Goal: Information Seeking & Learning: Learn about a topic

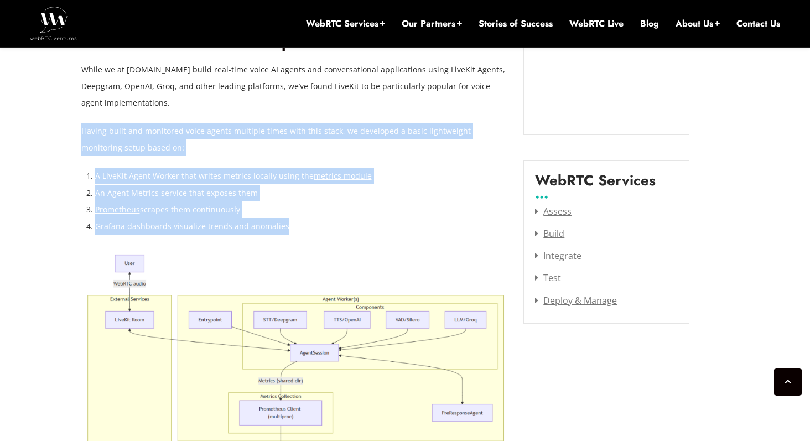
drag, startPoint x: 293, startPoint y: 227, endPoint x: 84, endPoint y: 139, distance: 226.8
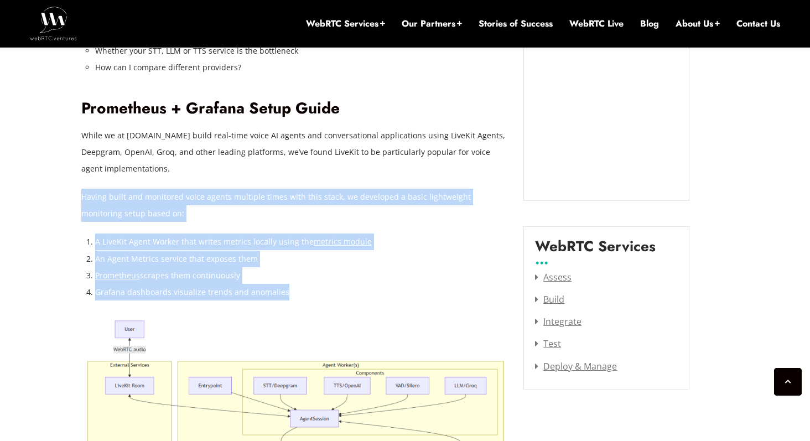
scroll to position [1316, 0]
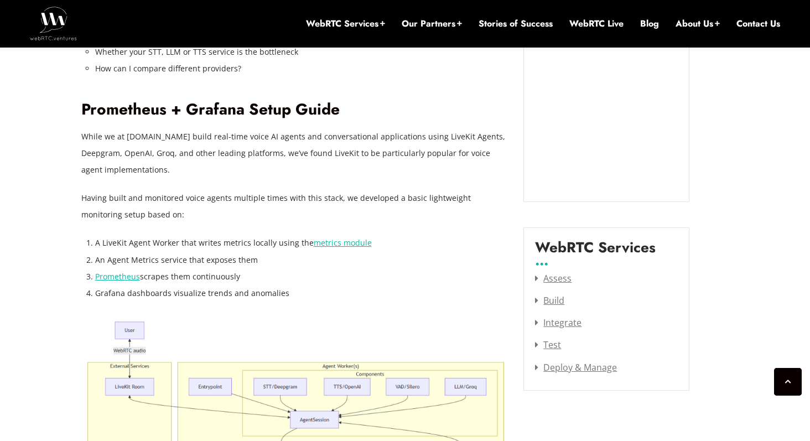
click at [152, 173] on p "While we at [DOMAIN_NAME] build real-time voice AI agents and conversational ap…" at bounding box center [294, 153] width 426 height 50
drag, startPoint x: 153, startPoint y: 172, endPoint x: 82, endPoint y: 114, distance: 90.8
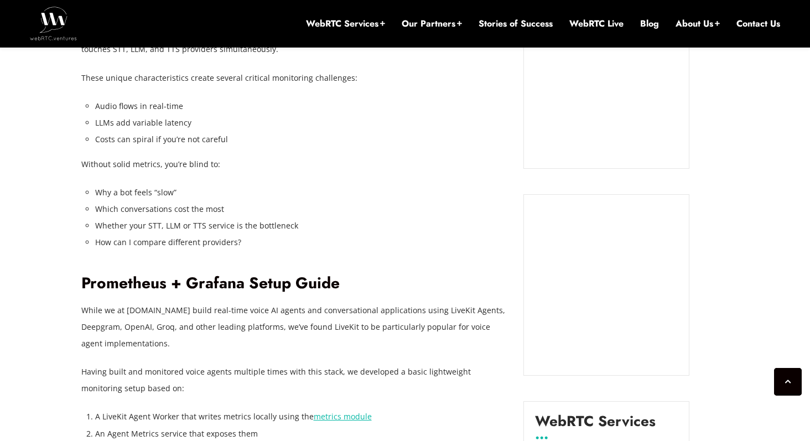
scroll to position [1137, 0]
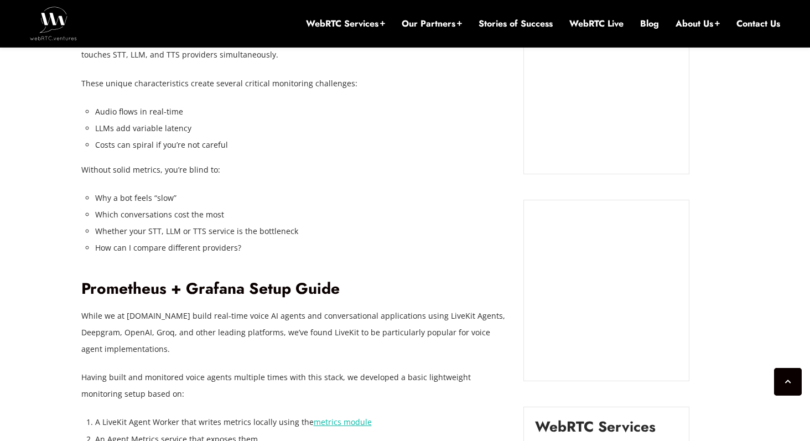
click at [244, 248] on li "How can I compare different providers?" at bounding box center [301, 247] width 412 height 17
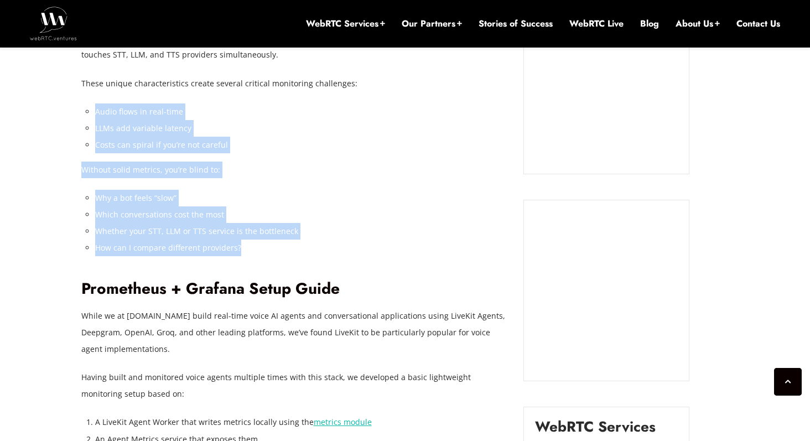
drag, startPoint x: 205, startPoint y: 228, endPoint x: 86, endPoint y: 107, distance: 169.7
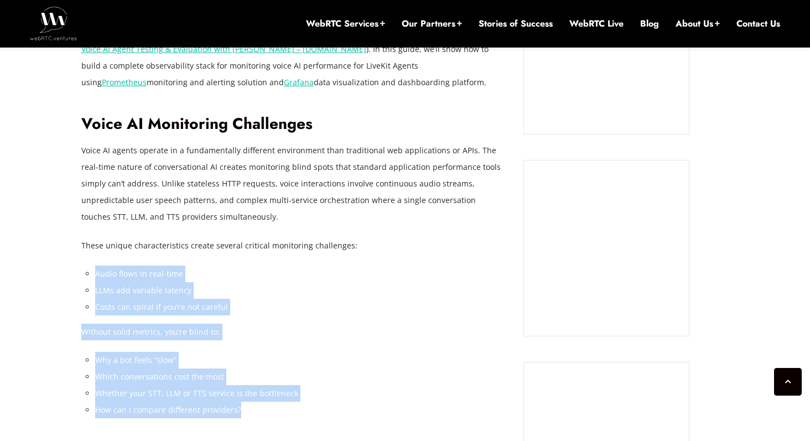
scroll to position [953, 0]
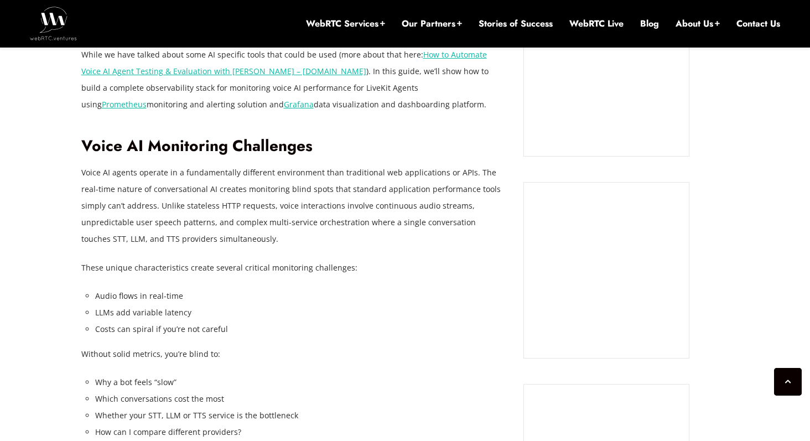
click at [158, 191] on p "Voice AI agents operate in a fundamentally different environment than tradition…" at bounding box center [294, 205] width 426 height 83
drag, startPoint x: 83, startPoint y: 144, endPoint x: 405, endPoint y: 274, distance: 347.1
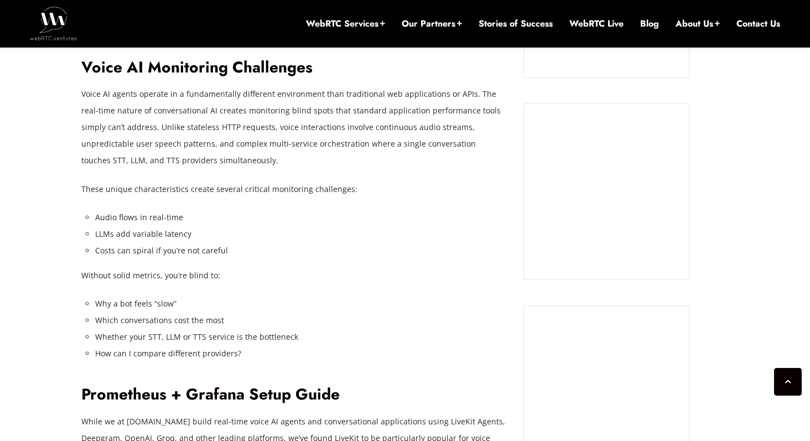
scroll to position [1029, 0]
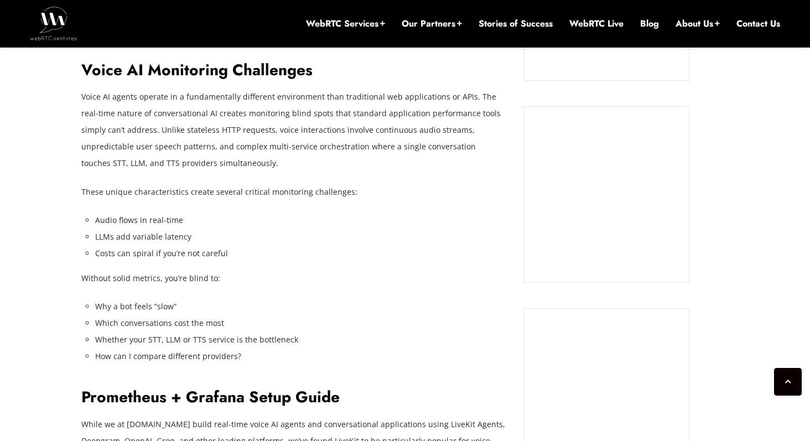
click at [327, 253] on li "Costs can spiral if you’re not careful" at bounding box center [301, 253] width 412 height 17
click at [426, 152] on p "Voice AI agents operate in a fundamentally different environment than tradition…" at bounding box center [294, 129] width 426 height 83
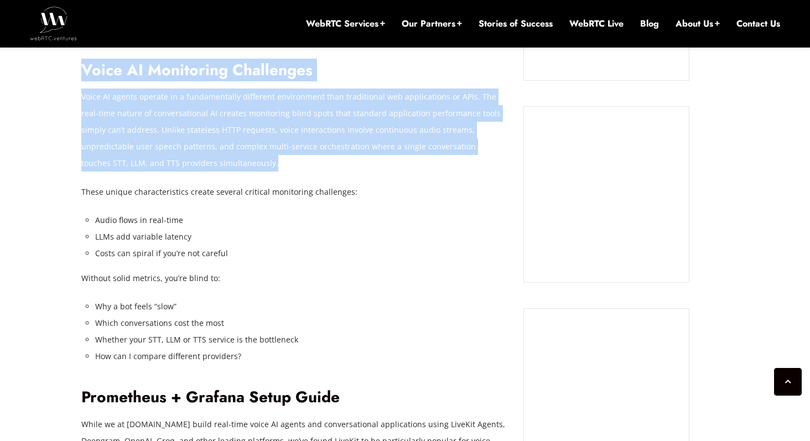
drag, startPoint x: 138, startPoint y: 158, endPoint x: 74, endPoint y: 72, distance: 107.1
click at [172, 112] on p "Voice AI agents operate in a fundamentally different environment than tradition…" at bounding box center [294, 129] width 426 height 83
drag, startPoint x: 81, startPoint y: 68, endPoint x: 223, endPoint y: 161, distance: 169.8
